Goal: Task Accomplishment & Management: Manage account settings

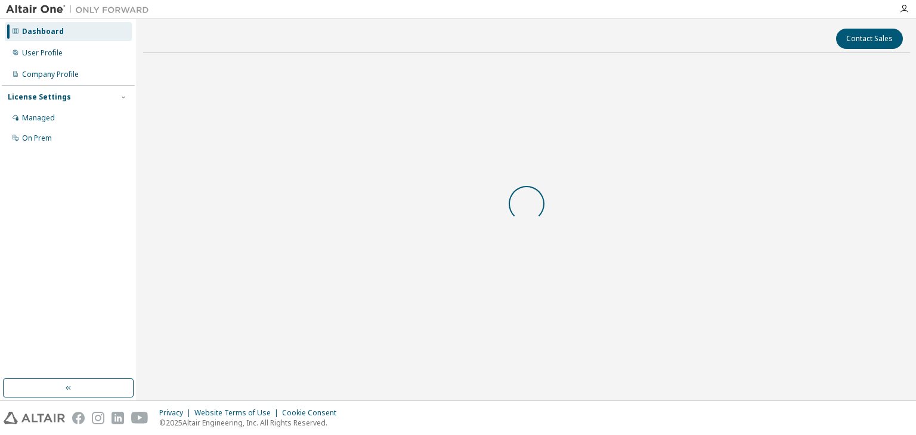
click at [579, 263] on body "Dashboard User Profile Company Profile License Settings Managed On Prem Contact…" at bounding box center [458, 217] width 916 height 435
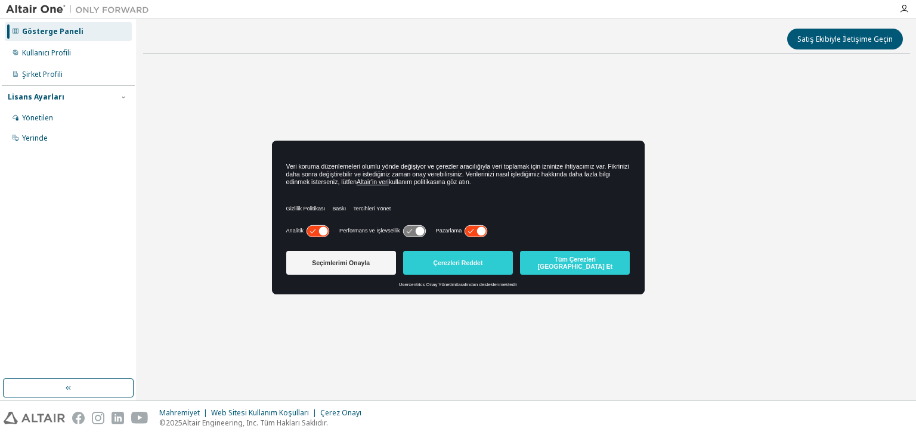
click at [579, 263] on font "Tüm Çerezleri [GEOGRAPHIC_DATA] Et" at bounding box center [575, 263] width 75 height 14
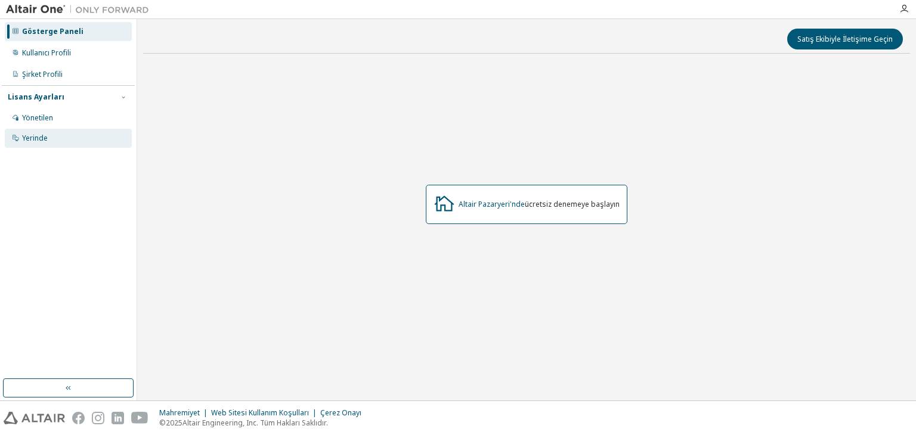
click at [48, 138] on div "Yerinde" at bounding box center [68, 138] width 127 height 19
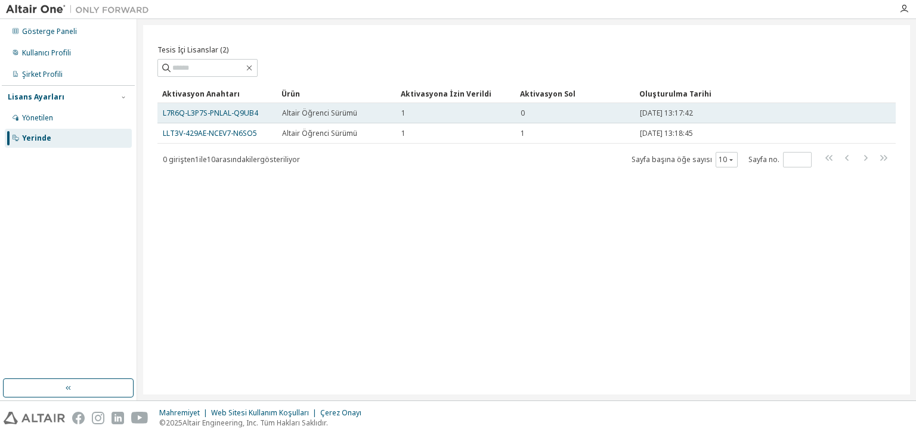
click at [570, 108] on div "0" at bounding box center [574, 113] width 108 height 10
click at [247, 114] on font "L7R6Q-L3P7S-PNLAL-Q9UB4" at bounding box center [210, 113] width 95 height 10
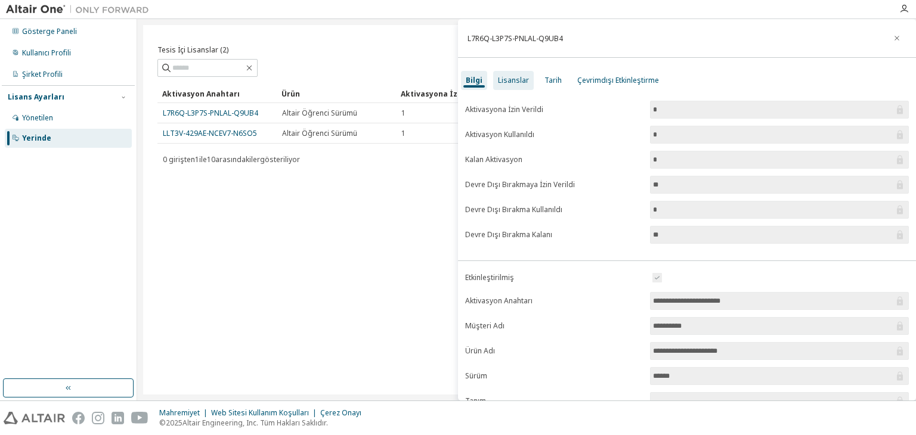
click at [514, 88] on div "Lisanslar" at bounding box center [513, 80] width 41 height 19
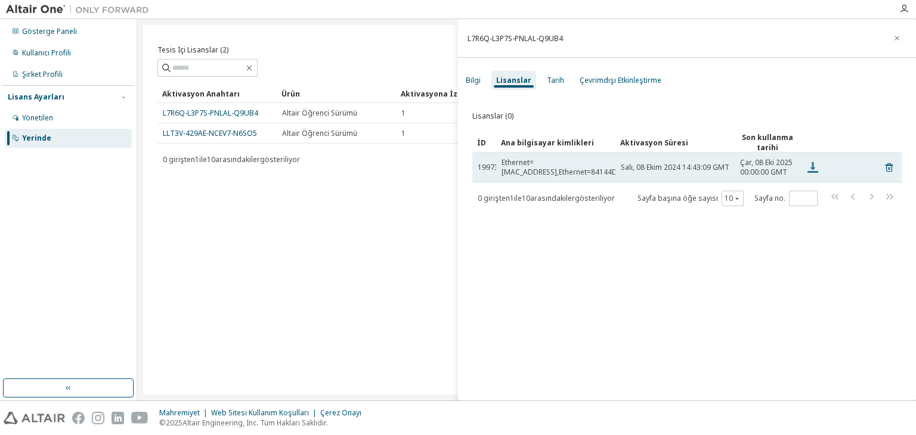
click at [813, 163] on icon at bounding box center [812, 167] width 11 height 11
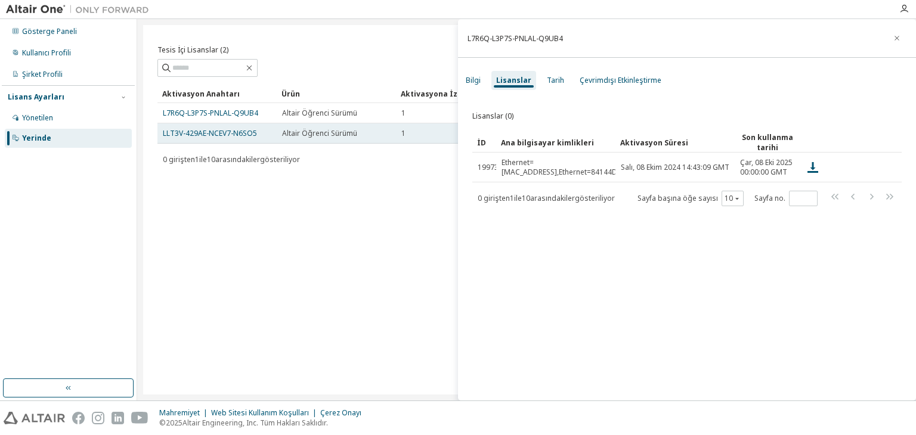
click at [281, 126] on td "Altair Öğrenci Sürümü" at bounding box center [336, 133] width 119 height 20
click at [247, 134] on font "LLT3V-429AE-NCEV7-N6SO5" at bounding box center [210, 133] width 94 height 10
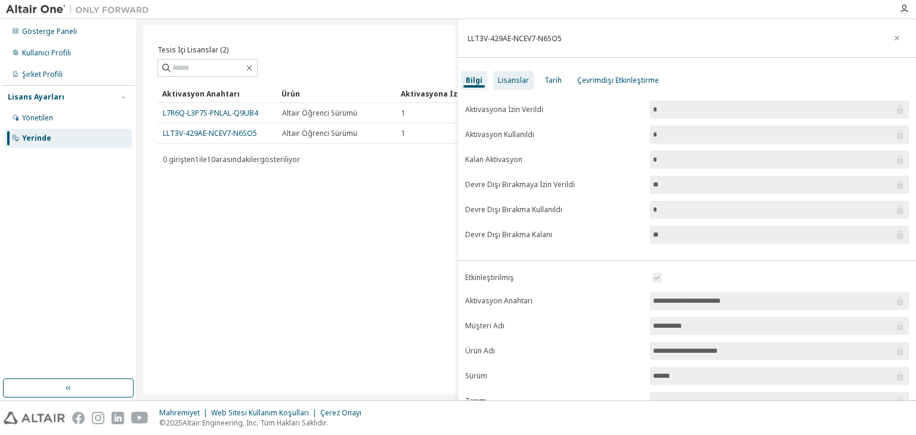
click at [506, 84] on font "Lisanslar" at bounding box center [513, 80] width 31 height 10
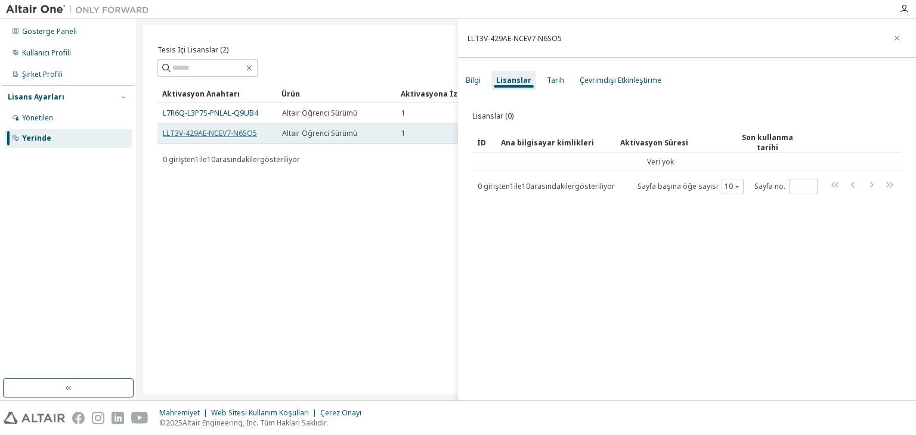
click at [243, 136] on font "LLT3V-429AE-NCEV7-N6SO5" at bounding box center [210, 133] width 94 height 10
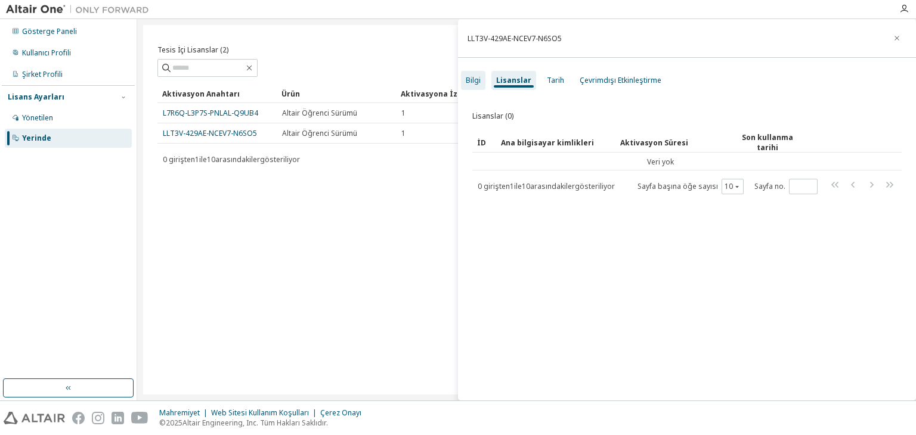
click at [474, 83] on font "Bilgi" at bounding box center [473, 80] width 15 height 10
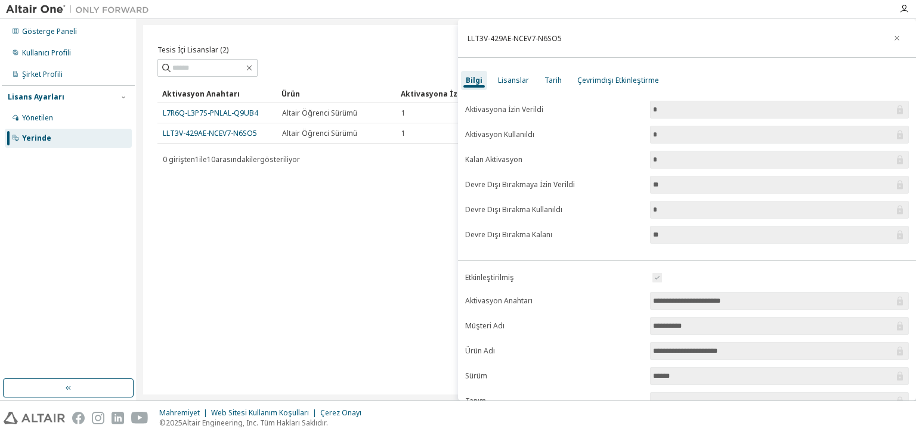
scroll to position [112, 0]
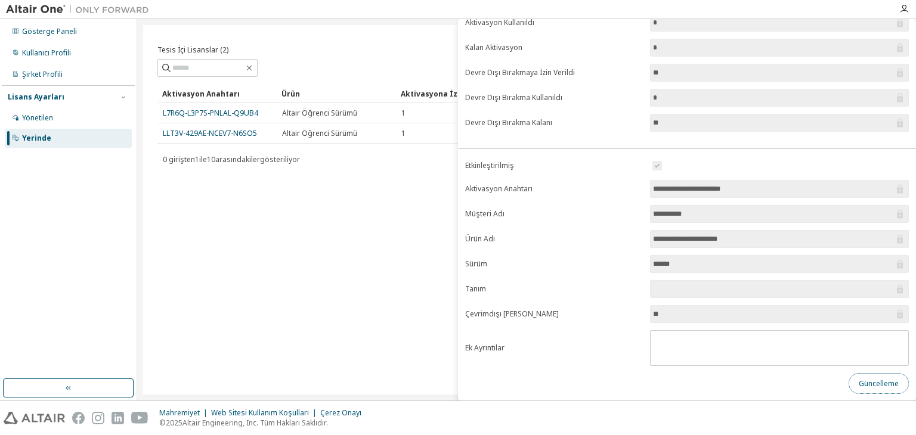
click at [858, 384] on font "Güncelleme" at bounding box center [878, 384] width 40 height 10
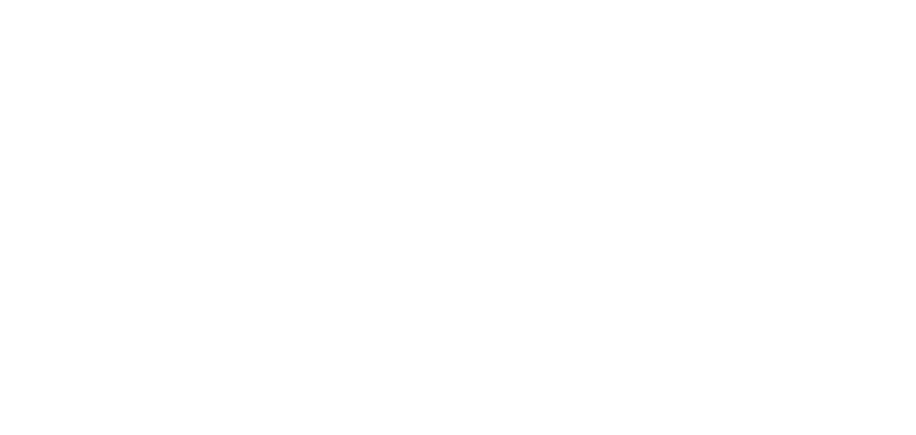
click at [537, 104] on div at bounding box center [458, 217] width 916 height 435
click at [770, 129] on div at bounding box center [458, 217] width 916 height 435
